Goal: Transaction & Acquisition: Obtain resource

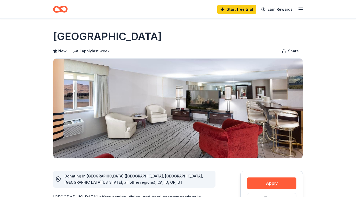
click at [62, 8] on icon "Home" at bounding box center [60, 9] width 15 height 12
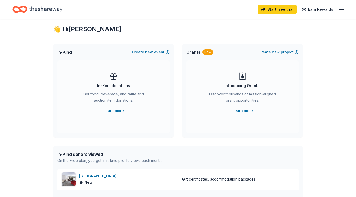
scroll to position [11, 0]
click at [108, 110] on link "Learn more" at bounding box center [113, 110] width 21 height 6
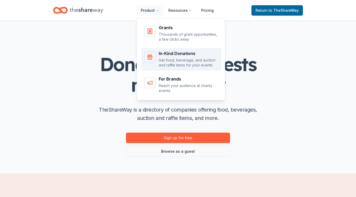
click at [171, 56] on div "In-Kind Donations Get food, beverage, and auction and raffle items for your eve…" at bounding box center [188, 59] width 59 height 16
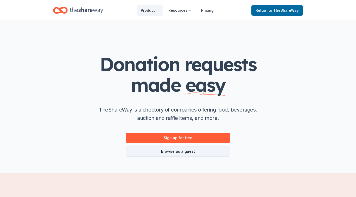
click at [187, 150] on link "Browse as a guest" at bounding box center [178, 151] width 104 height 10
click at [184, 151] on link "Browse as a guest" at bounding box center [178, 151] width 104 height 10
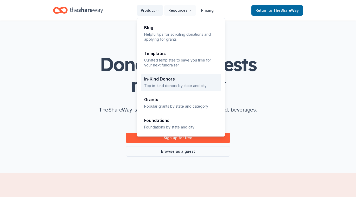
click at [158, 83] on p "Top in-kind donors by state and city" at bounding box center [181, 85] width 74 height 5
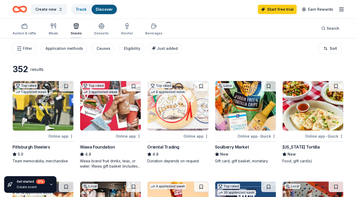
click at [77, 27] on icon "button" at bounding box center [77, 27] width 0 height 4
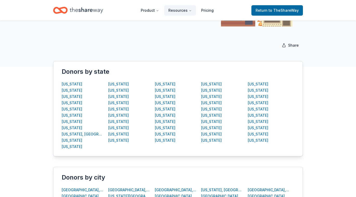
scroll to position [67, 0]
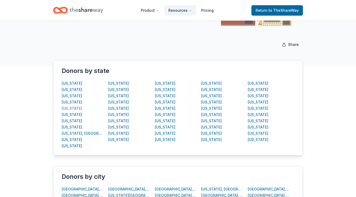
click at [66, 107] on div "California" at bounding box center [72, 108] width 21 height 6
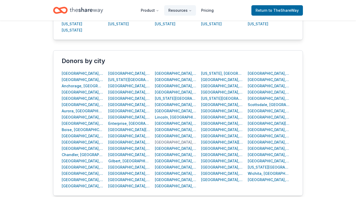
scroll to position [190, 0]
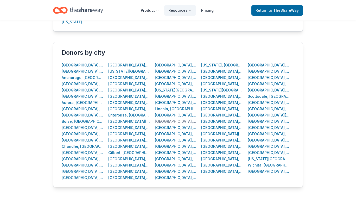
click at [167, 121] on div "Los Angeles, CA" at bounding box center [176, 121] width 42 height 6
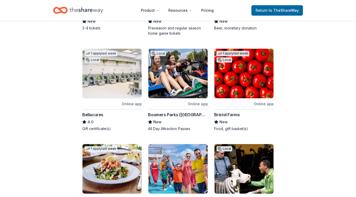
scroll to position [185, 0]
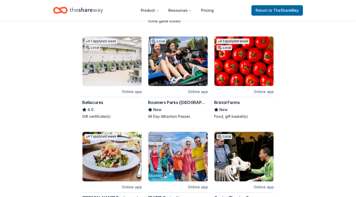
click at [244, 59] on img at bounding box center [243, 60] width 59 height 49
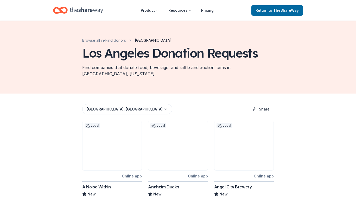
scroll to position [0, 0]
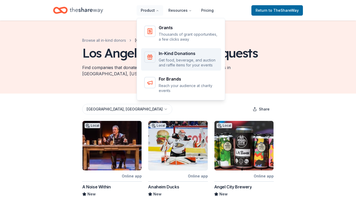
click at [169, 55] on div "In-Kind Donations" at bounding box center [188, 53] width 59 height 4
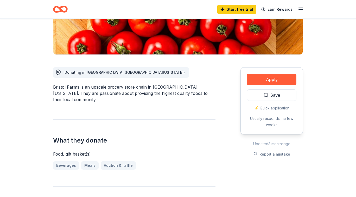
scroll to position [114, 0]
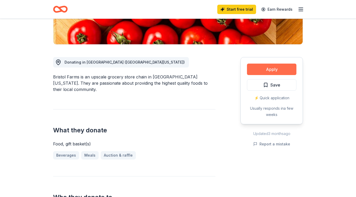
click at [268, 71] on button "Apply" at bounding box center [271, 68] width 49 height 11
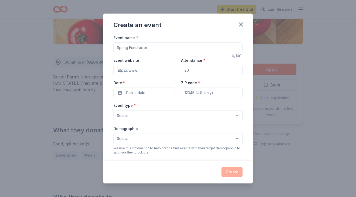
click at [237, 115] on button "Select" at bounding box center [177, 115] width 129 height 11
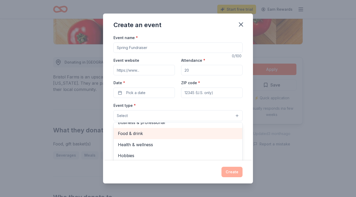
scroll to position [0, 0]
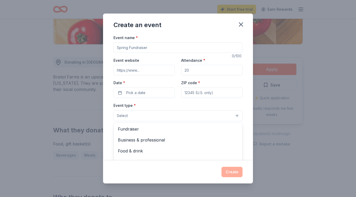
click at [241, 23] on div "Create an event Event name * 0 /100 Event website Attendance * Date * Pick a da…" at bounding box center [178, 98] width 150 height 169
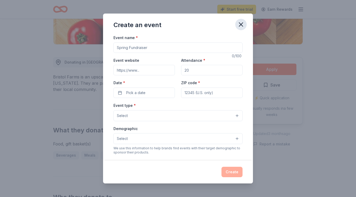
click at [241, 25] on icon "button" at bounding box center [241, 25] width 4 height 4
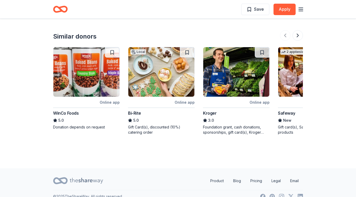
scroll to position [579, 0]
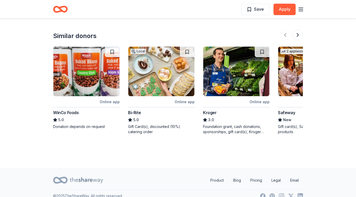
click at [99, 58] on img at bounding box center [86, 71] width 66 height 49
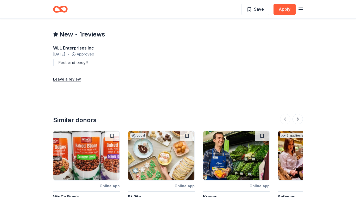
scroll to position [520, 0]
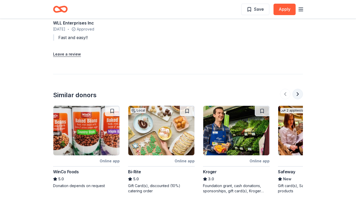
click at [296, 89] on button at bounding box center [297, 94] width 10 height 10
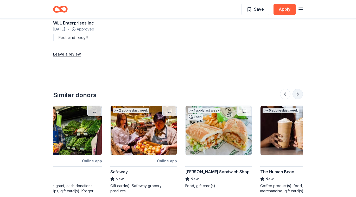
scroll to position [0, 225]
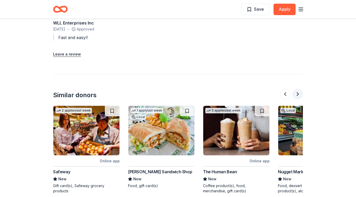
click at [296, 89] on button at bounding box center [297, 94] width 10 height 10
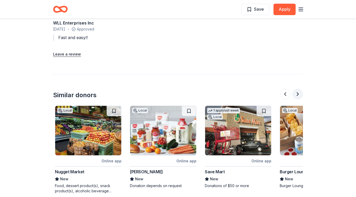
scroll to position [0, 449]
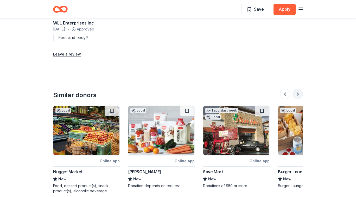
click at [296, 89] on button at bounding box center [297, 94] width 10 height 10
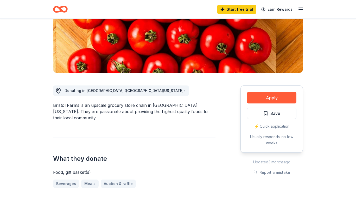
scroll to position [0, 0]
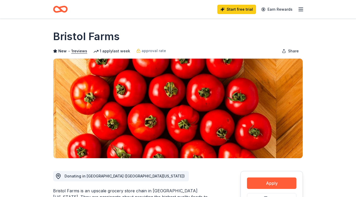
click at [301, 8] on line "button" at bounding box center [300, 8] width 4 height 0
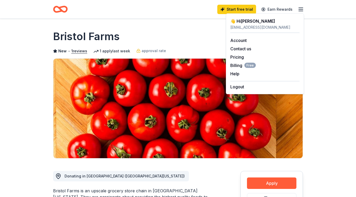
click at [197, 31] on div "Bristol Farms" at bounding box center [178, 36] width 250 height 15
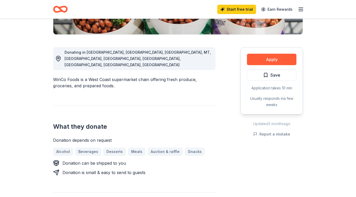
scroll to position [110, 0]
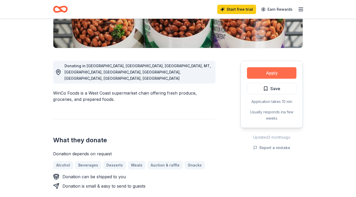
click at [264, 73] on button "Apply" at bounding box center [271, 72] width 49 height 11
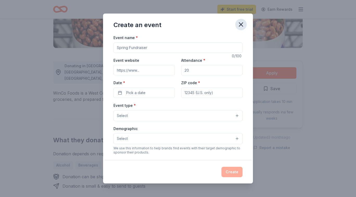
click at [241, 22] on icon "button" at bounding box center [240, 24] width 7 height 7
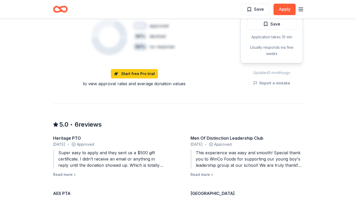
scroll to position [474, 0]
